Goal: Find specific fact: Find specific fact

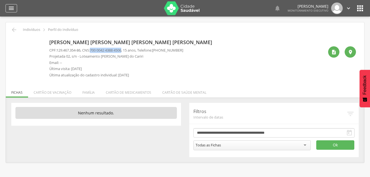
click at [12, 9] on icon "" at bounding box center [11, 8] width 7 height 7
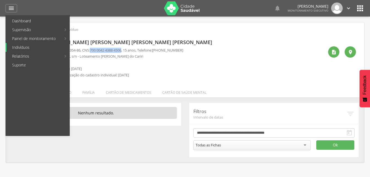
click at [19, 49] on link "Indivíduos" at bounding box center [38, 47] width 63 height 9
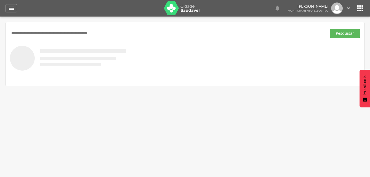
click at [25, 33] on input "text" at bounding box center [167, 33] width 314 height 9
type input "**********"
click at [345, 33] on button "Pesquisar" at bounding box center [345, 33] width 30 height 9
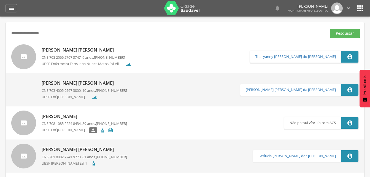
click at [51, 57] on span "708 2066 2707 3747" at bounding box center [64, 57] width 31 height 5
click at [82, 94] on p "UBSF Enf [PERSON_NAME]" at bounding box center [65, 97] width 47 height 6
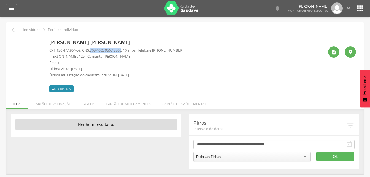
drag, startPoint x: 93, startPoint y: 50, endPoint x: 127, endPoint y: 50, distance: 33.3
click at [127, 50] on p "CPF: 130.477.964-59 , CNS: [PHONE_NUMBER] , 10 anos, Telefone: [PHONE_NUMBER]" at bounding box center [116, 50] width 134 height 5
drag, startPoint x: 127, startPoint y: 50, endPoint x: 123, endPoint y: 49, distance: 3.8
copy span "703 4005 9567 3800"
click at [12, 9] on icon "" at bounding box center [11, 8] width 7 height 7
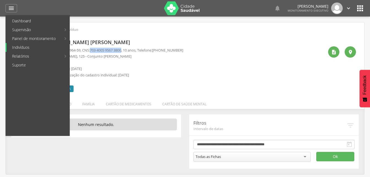
click at [17, 46] on link "Indivíduos" at bounding box center [38, 47] width 63 height 9
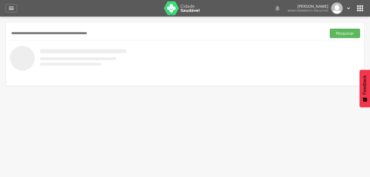
click at [25, 34] on input "text" at bounding box center [167, 33] width 314 height 9
click at [339, 35] on button "Pesquisar" at bounding box center [345, 33] width 30 height 9
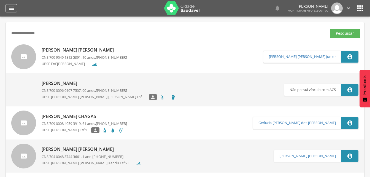
click at [14, 9] on icon "" at bounding box center [11, 8] width 7 height 7
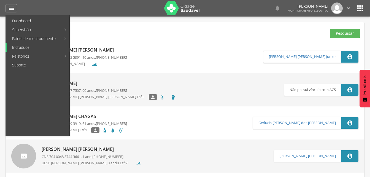
click at [22, 46] on link "Indivíduos" at bounding box center [38, 47] width 63 height 9
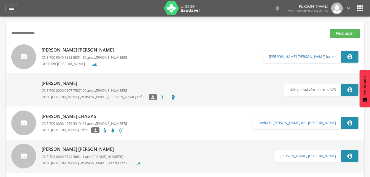
click at [41, 33] on input "**********" at bounding box center [167, 33] width 314 height 9
type input "*"
click at [338, 35] on button "Pesquisar" at bounding box center [345, 33] width 30 height 9
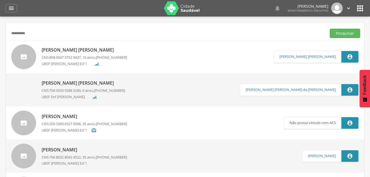
click at [47, 36] on input "**********" at bounding box center [167, 33] width 314 height 9
type input "*"
type input "**********"
click at [346, 36] on button "Pesquisar" at bounding box center [345, 33] width 30 height 9
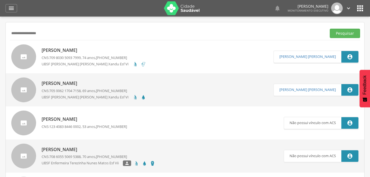
click at [69, 55] on span "709 8030 5093 7999" at bounding box center [64, 57] width 31 height 5
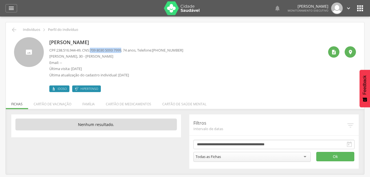
drag, startPoint x: 94, startPoint y: 49, endPoint x: 127, endPoint y: 50, distance: 32.8
click at [121, 50] on span "709 8030 5093 7999" at bounding box center [105, 50] width 31 height 5
drag, startPoint x: 127, startPoint y: 50, endPoint x: 115, endPoint y: 52, distance: 11.5
copy span "709 8030 5093 7999"
click at [106, 31] on div " Indivíduos  Perfil do Indivíduo" at bounding box center [185, 29] width 350 height 7
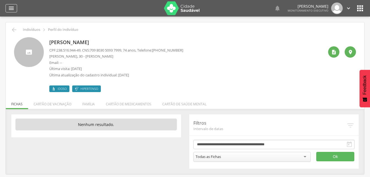
click at [12, 7] on icon "" at bounding box center [11, 8] width 7 height 7
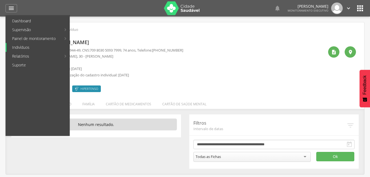
click at [23, 48] on link "Indivíduos" at bounding box center [38, 47] width 63 height 9
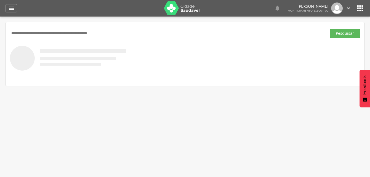
click at [14, 31] on input "text" at bounding box center [167, 33] width 314 height 9
click at [13, 33] on input "text" at bounding box center [167, 33] width 314 height 9
click at [13, 34] on input "text" at bounding box center [167, 33] width 314 height 9
click at [20, 32] on input "text" at bounding box center [167, 33] width 314 height 9
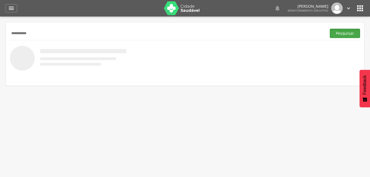
click at [333, 35] on button "Pesquisar" at bounding box center [345, 33] width 30 height 9
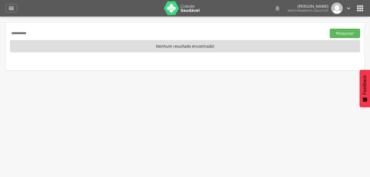
click at [41, 31] on input "**********" at bounding box center [167, 33] width 314 height 9
click at [44, 34] on input "**********" at bounding box center [167, 33] width 314 height 9
type input "*"
type input "**********"
click at [344, 32] on button "Pesquisar" at bounding box center [345, 33] width 30 height 9
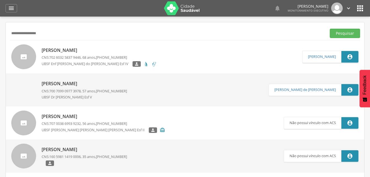
click at [70, 55] on div "[PERSON_NAME] CNS: 702 6032 5837 9446 , 68 anos, [PHONE_NUMBER] UBSF Enf [PERSO…" at bounding box center [99, 56] width 115 height 23
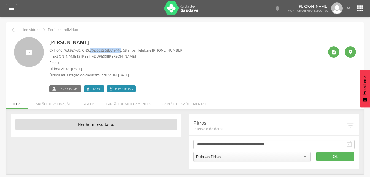
drag, startPoint x: 92, startPoint y: 49, endPoint x: 127, endPoint y: 50, distance: 34.2
click at [127, 50] on p "CPF: 046.763.924-86 , CNS: [PHONE_NUMBER] , 68 anos, Telefone: [PHONE_NUMBER]" at bounding box center [116, 50] width 134 height 5
drag, startPoint x: 127, startPoint y: 50, endPoint x: 123, endPoint y: 50, distance: 3.9
copy p "702 6032 5837 9446"
click at [143, 72] on div "CPF: 046.763.924-86 , CNS: [PHONE_NUMBER] , 68 anos, Telefone: [PHONE_NUMBER] […" at bounding box center [116, 64] width 134 height 33
